Goal: Task Accomplishment & Management: Manage account settings

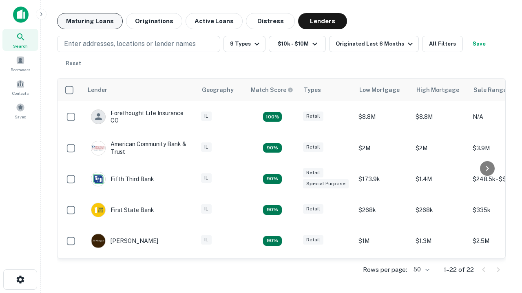
click at [90, 21] on button "Maturing Loans" at bounding box center [90, 21] width 66 height 16
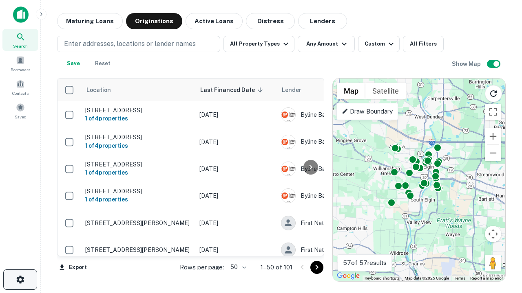
click at [20, 280] on icon "button" at bounding box center [20, 280] width 10 height 10
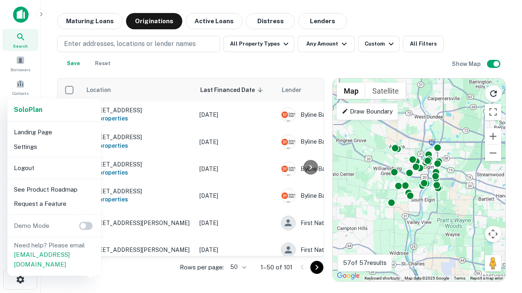
click at [54, 168] on li "Logout" at bounding box center [54, 168] width 87 height 15
